Goal: Find specific page/section: Find specific page/section

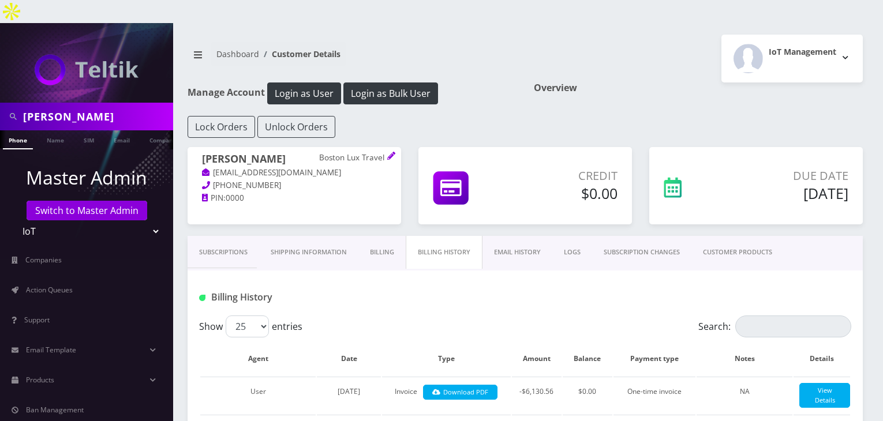
scroll to position [1443, 0]
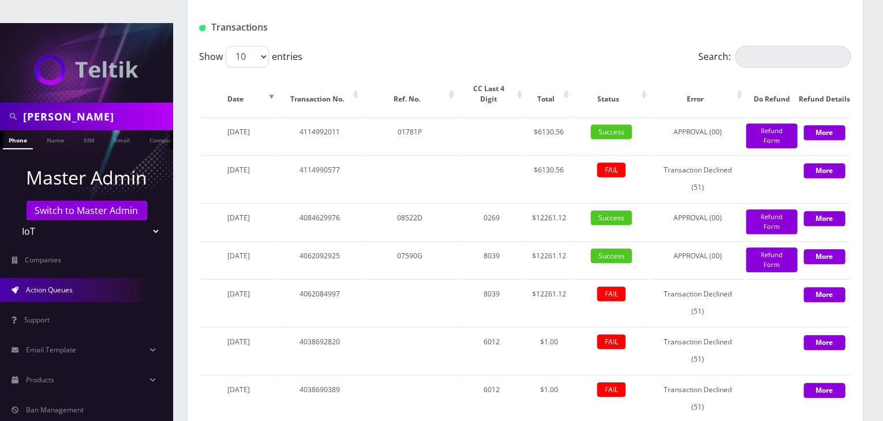
click at [75, 278] on link "Action Queues" at bounding box center [86, 290] width 173 height 24
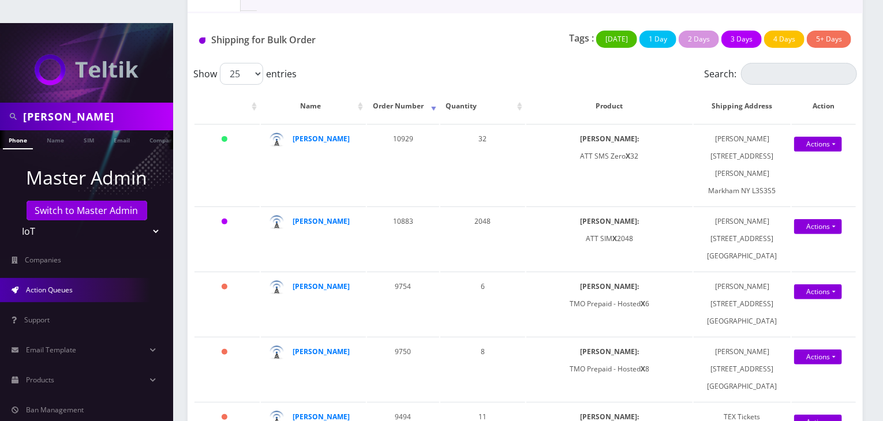
scroll to position [115, 0]
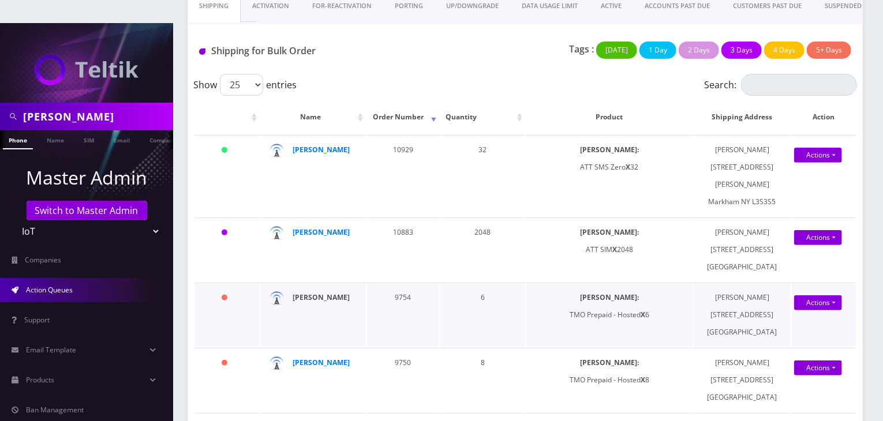
click at [316, 293] on strong "[PERSON_NAME]" at bounding box center [321, 298] width 57 height 10
click at [327, 293] on strong "[PERSON_NAME]" at bounding box center [321, 298] width 57 height 10
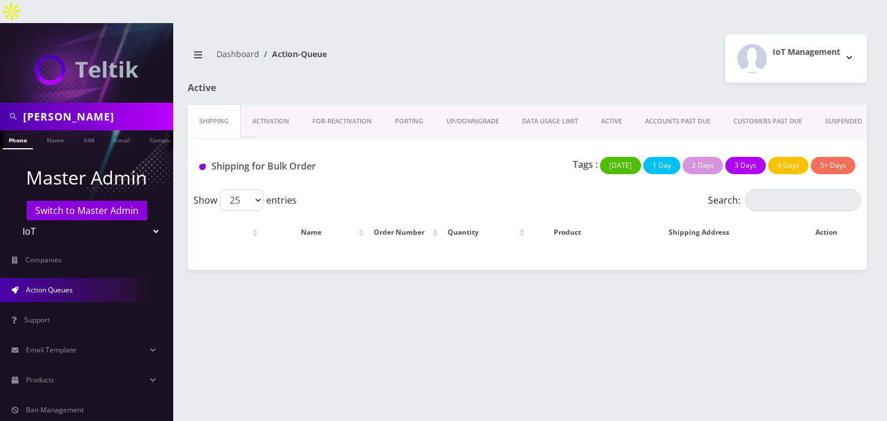
click at [532, 157] on div "Tags : Today 1 Day 2 Days 3 Days 4 Days 5+ Days" at bounding box center [639, 169] width 449 height 24
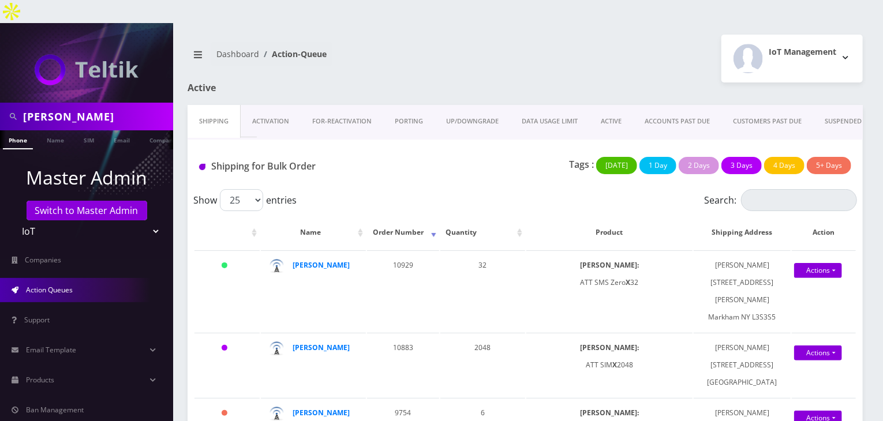
drag, startPoint x: 89, startPoint y: 92, endPoint x: 0, endPoint y: 97, distance: 89.6
click at [0, 103] on div "abe zerou" at bounding box center [86, 117] width 173 height 28
type input "atrigos"
click at [141, 130] on link "Customer" at bounding box center [157, 139] width 40 height 18
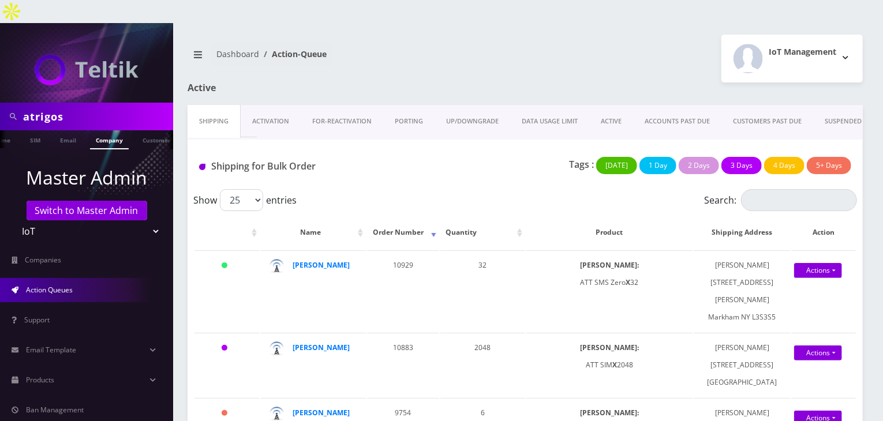
click at [118, 130] on link "Company" at bounding box center [109, 139] width 39 height 19
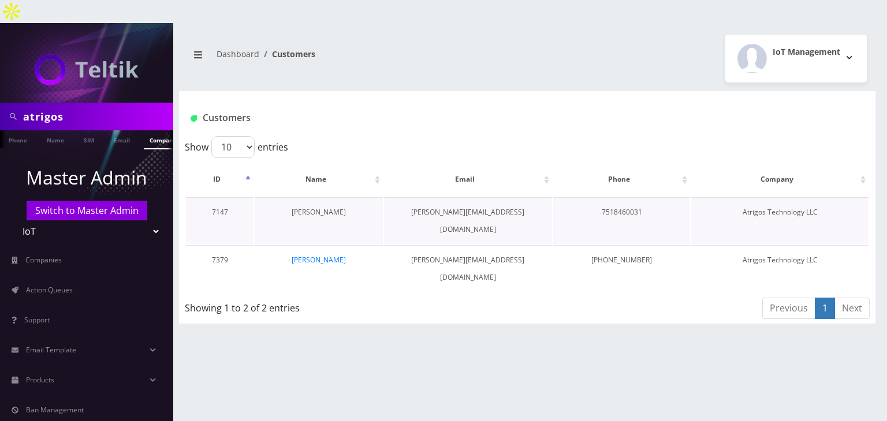
click at [299, 207] on link "[PERSON_NAME]" at bounding box center [319, 212] width 54 height 10
